Goal: Navigation & Orientation: Find specific page/section

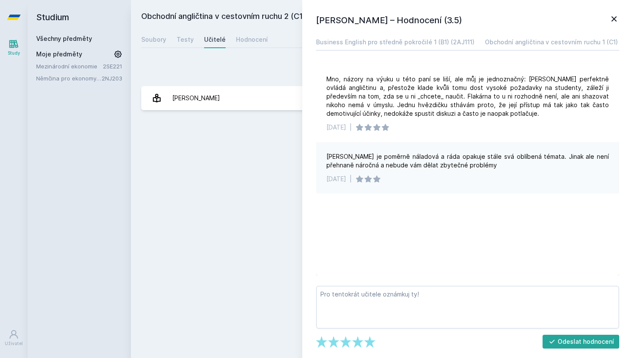
click at [616, 18] on icon at bounding box center [614, 19] width 10 height 10
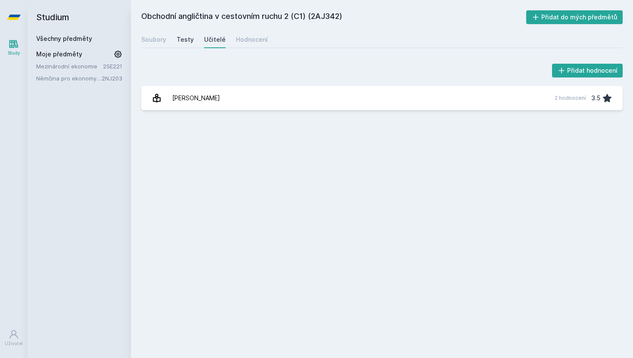
click at [183, 40] on div "Testy" at bounding box center [185, 39] width 17 height 9
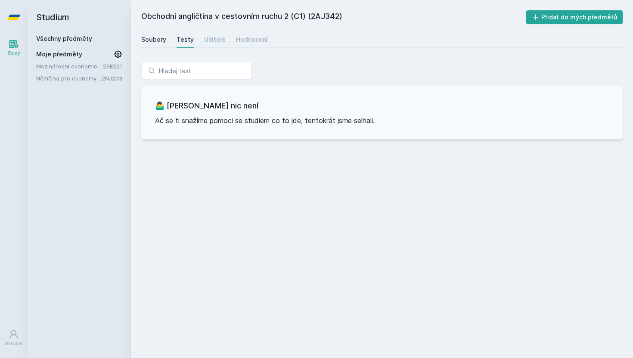
click at [157, 40] on div "Soubory" at bounding box center [153, 39] width 25 height 9
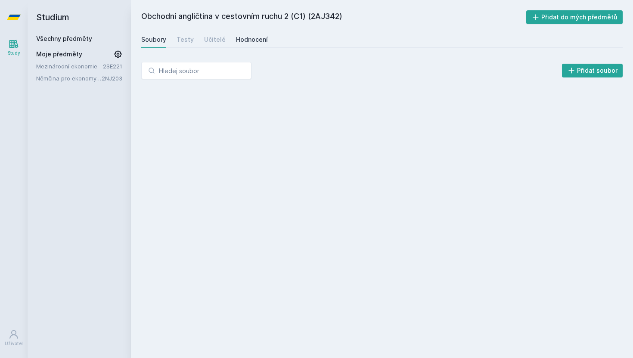
click at [260, 41] on div "Hodnocení" at bounding box center [252, 39] width 32 height 9
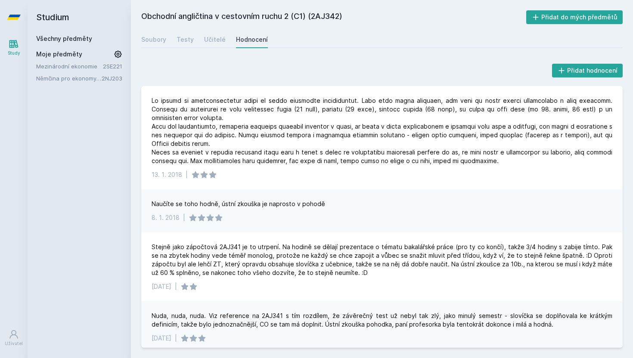
click at [219, 47] on div "Soubory Testy Učitelé Hodnocení" at bounding box center [381, 39] width 481 height 17
click at [212, 40] on div "Učitelé" at bounding box center [215, 39] width 22 height 9
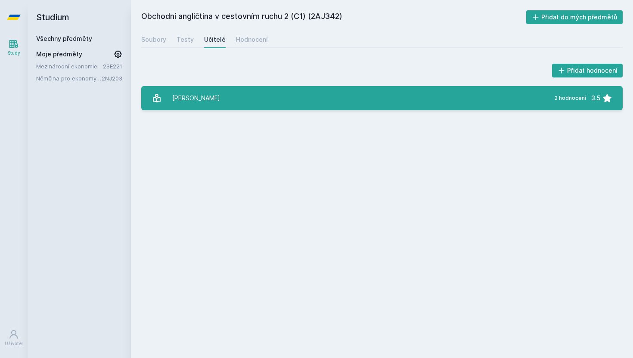
click at [203, 92] on div "[PERSON_NAME]" at bounding box center [196, 98] width 48 height 17
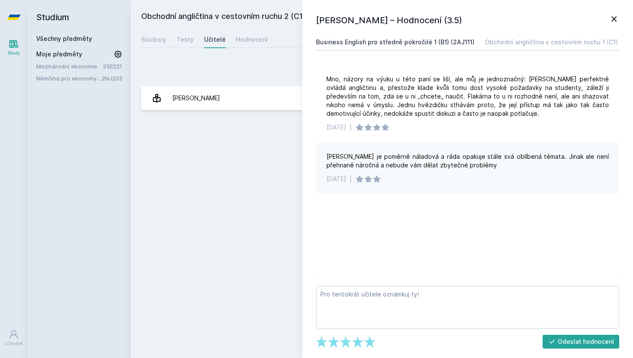
click at [411, 40] on div "Business English pro středně pokročilé 1 (B1) (2AJ111)" at bounding box center [395, 42] width 158 height 9
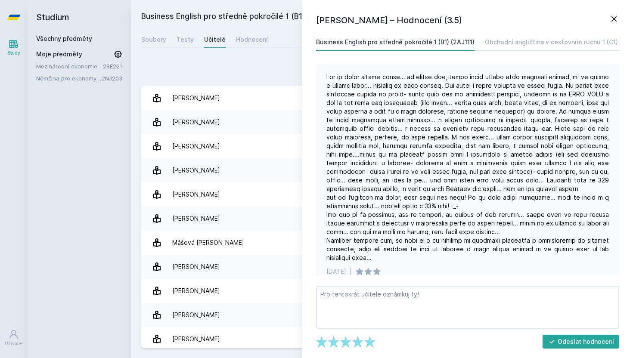
scroll to position [70, 0]
click at [550, 37] on link "Obchodní angličtina v cestovním ruchu 1 (C1) (2AJ341)" at bounding box center [565, 42] width 161 height 17
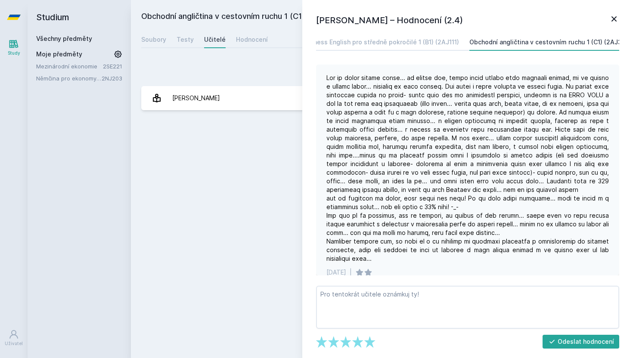
scroll to position [0, 16]
click at [263, 165] on div "Obchodní angličtina v cestovním ruchu 1 (C1) (2AJ341) Přidat do mých předmětů […" at bounding box center [381, 179] width 481 height 338
click at [617, 19] on icon at bounding box center [614, 19] width 10 height 10
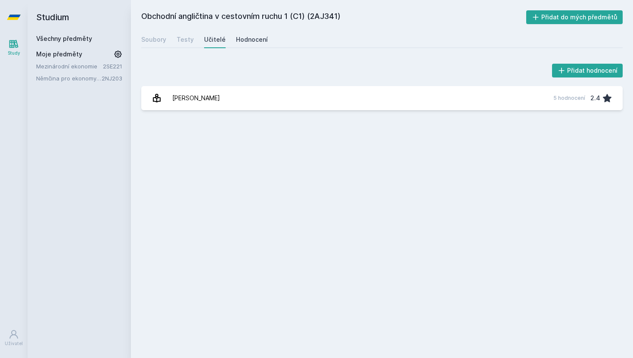
click at [257, 38] on div "Hodnocení" at bounding box center [252, 39] width 32 height 9
